Goal: Task Accomplishment & Management: Manage account settings

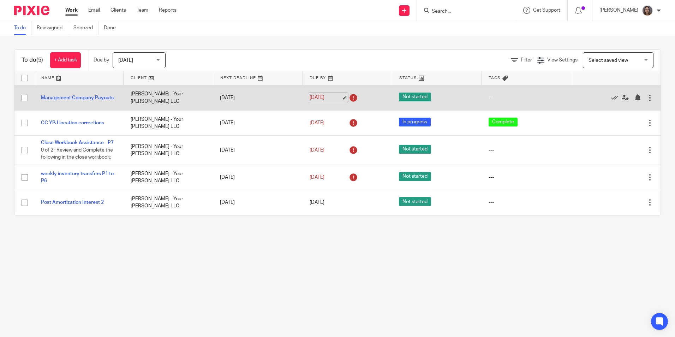
click at [316, 98] on link "Aug 3, 2025" at bounding box center [326, 97] width 32 height 7
click at [332, 97] on link "Aug 14, 2025" at bounding box center [326, 97] width 32 height 7
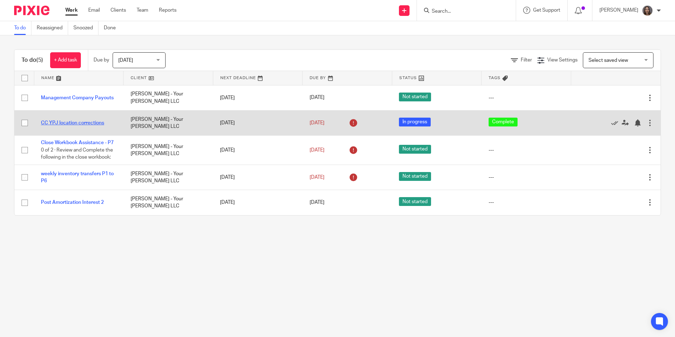
click at [74, 121] on link "CC YPJ location corrections" at bounding box center [72, 122] width 63 height 5
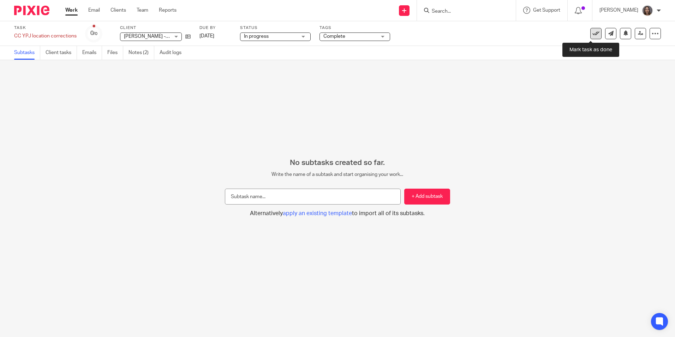
click at [593, 36] on icon at bounding box center [596, 33] width 7 height 7
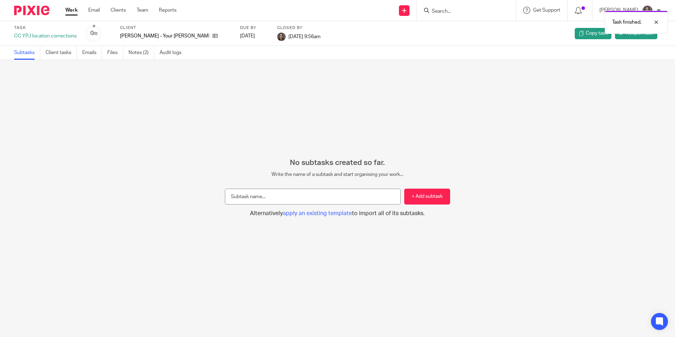
click at [72, 6] on div "Work Email Clients Team Reports Work Email Clients Team Reports Settings" at bounding box center [122, 10] width 129 height 21
click at [72, 7] on link "Work" at bounding box center [71, 10] width 12 height 7
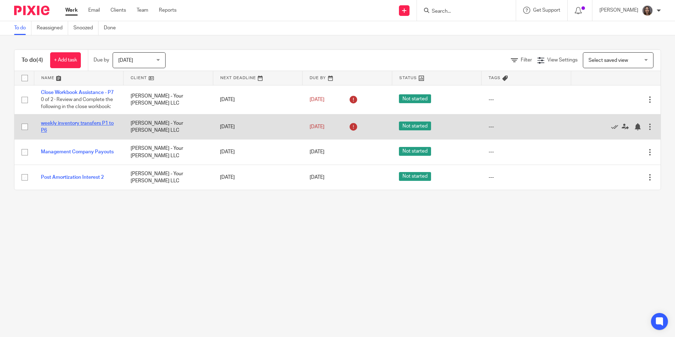
click at [87, 129] on link "weekly inventory transfers P1 to P6" at bounding box center [77, 127] width 73 height 12
click at [324, 131] on link "[DATE]" at bounding box center [326, 126] width 32 height 7
click at [83, 132] on link "weekly inventory transfers P1 to P6" at bounding box center [77, 127] width 73 height 12
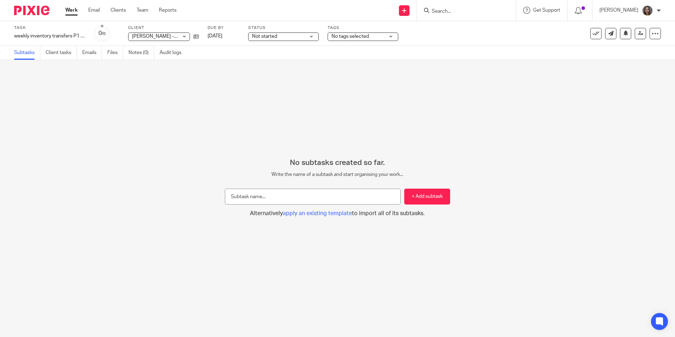
click at [310, 34] on div "Not started Not started" at bounding box center [283, 36] width 71 height 8
click at [278, 65] on li "In progress" at bounding box center [284, 62] width 70 height 14
click at [391, 36] on div "No tags selected" at bounding box center [363, 36] width 71 height 8
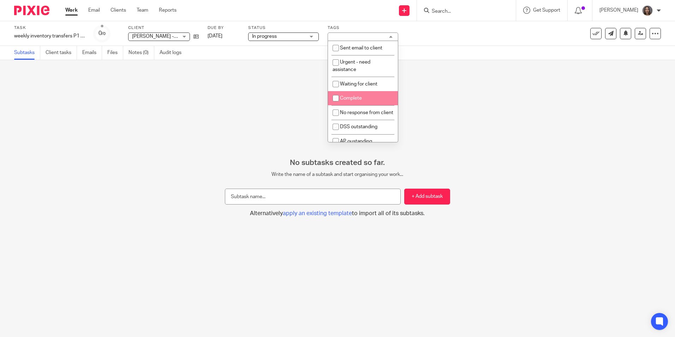
click at [340, 98] on input "checkbox" at bounding box center [335, 97] width 13 height 13
checkbox input "true"
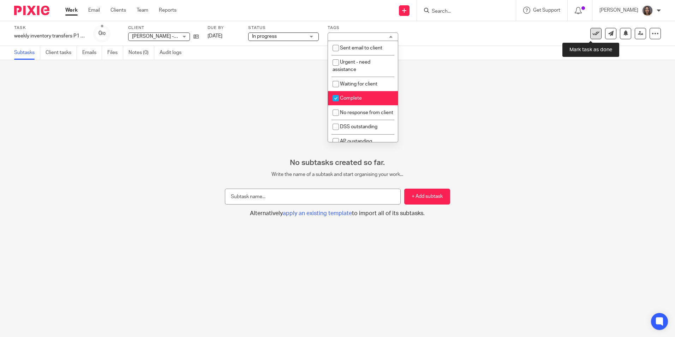
click at [593, 33] on icon at bounding box center [596, 33] width 7 height 7
